Goal: Information Seeking & Learning: Learn about a topic

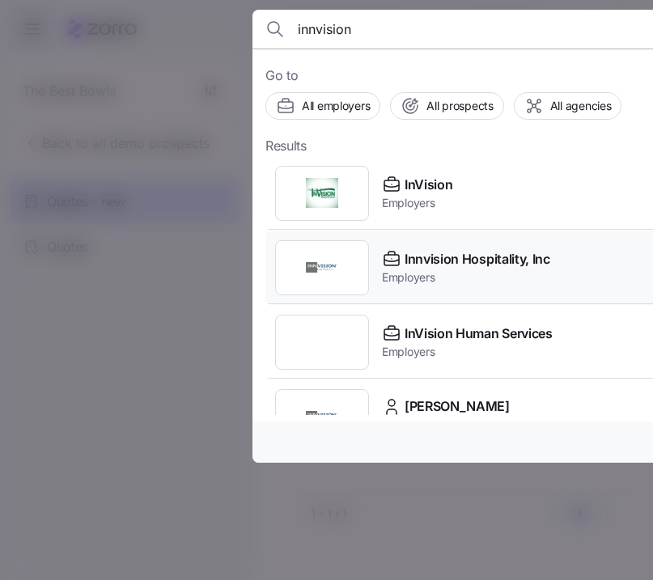
type input "innvision"
click at [477, 267] on span "Innvision Hospitality, Inc" at bounding box center [478, 259] width 146 height 20
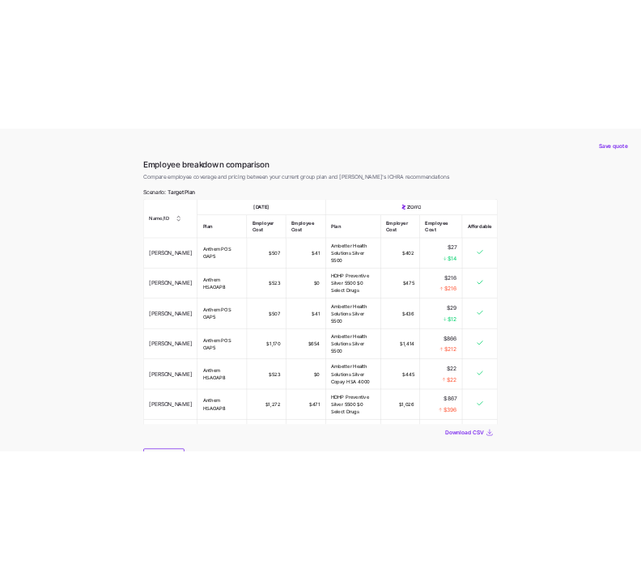
scroll to position [349, 0]
